Goal: Transaction & Acquisition: Purchase product/service

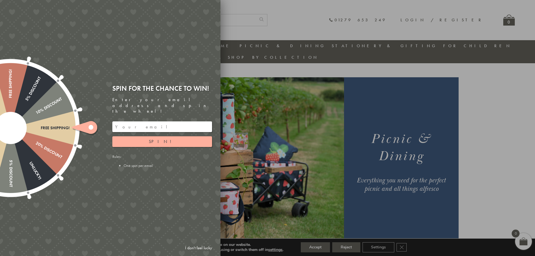
click at [294, 36] on div at bounding box center [267, 128] width 535 height 256
click at [196, 246] on link "I don't feel lucky" at bounding box center [198, 248] width 33 height 10
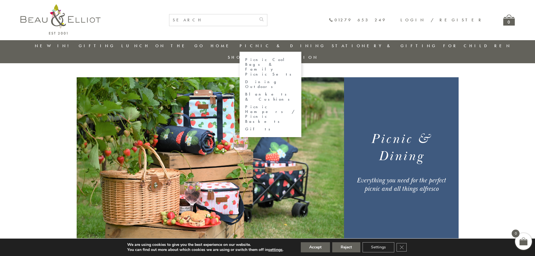
click at [269, 80] on link "Dining Outdoors" at bounding box center [270, 85] width 51 height 10
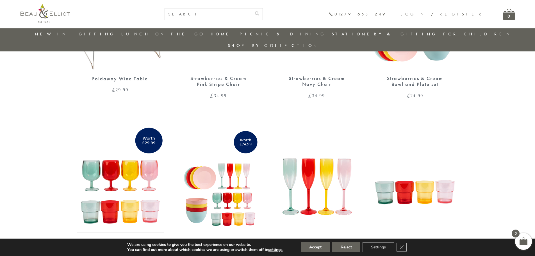
scroll to position [213, 0]
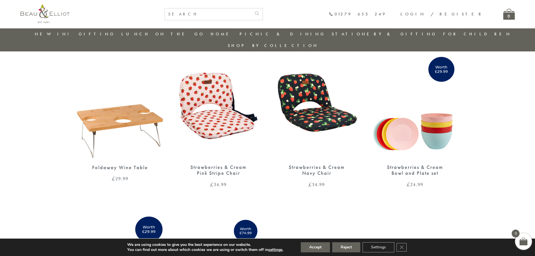
click at [56, 35] on link "New in!" at bounding box center [54, 34] width 38 height 6
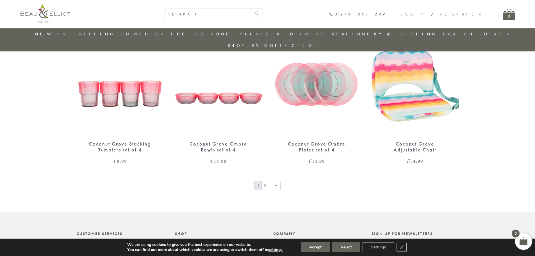
scroll to position [803, 0]
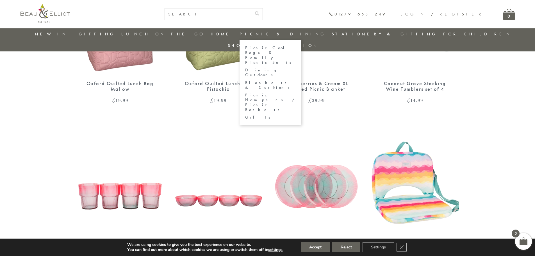
click at [268, 68] on link "Dining Outdoors" at bounding box center [270, 73] width 51 height 10
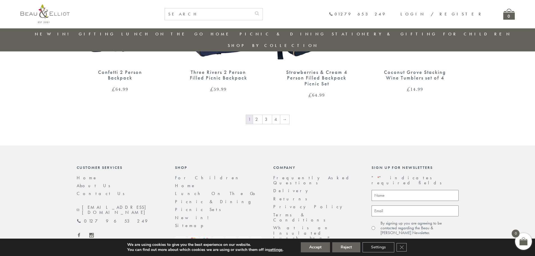
scroll to position [972, 0]
click at [260, 115] on link "2" at bounding box center [257, 119] width 9 height 9
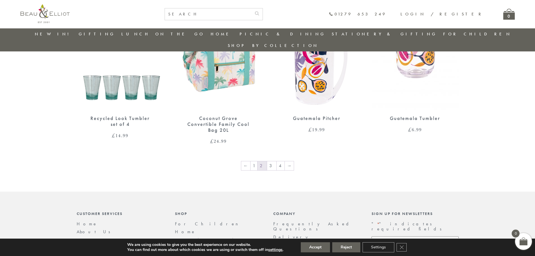
scroll to position [944, 0]
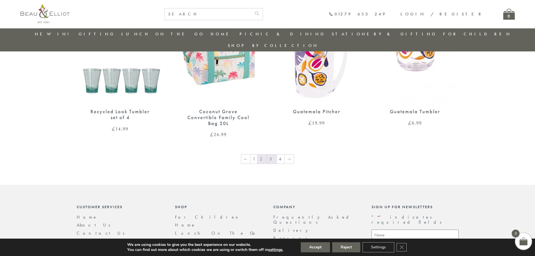
click at [270, 155] on link "3" at bounding box center [271, 159] width 9 height 9
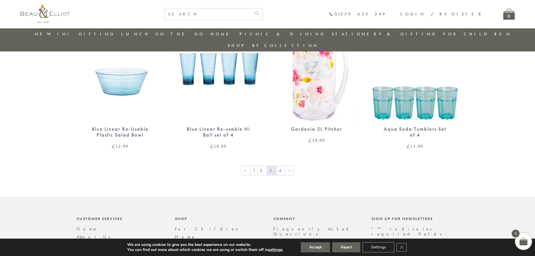
scroll to position [970, 0]
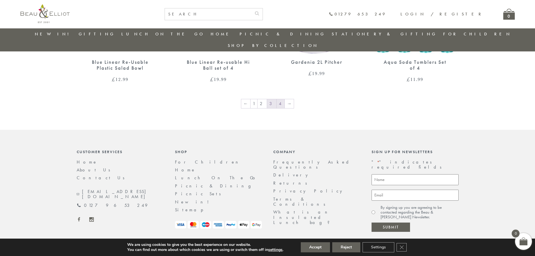
click at [279, 99] on link "4" at bounding box center [281, 103] width 8 height 9
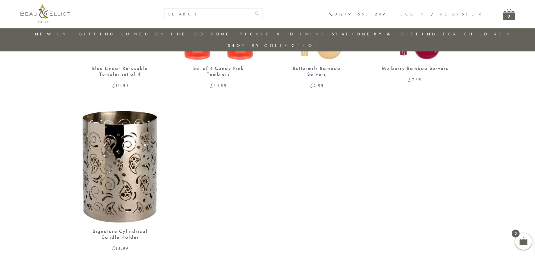
scroll to position [313, 0]
